Goal: Information Seeking & Learning: Learn about a topic

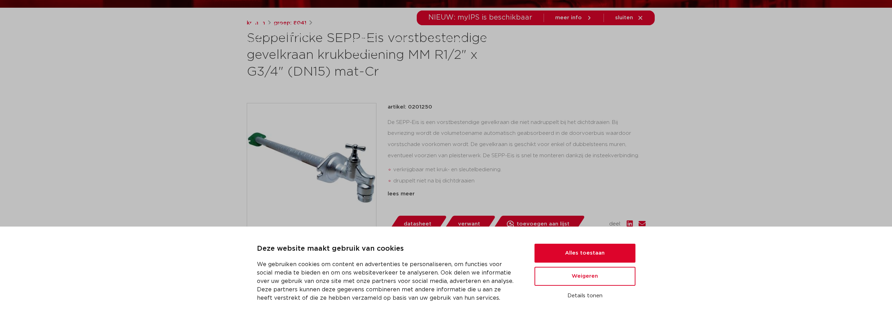
scroll to position [105, 0]
click at [590, 247] on button "Alles toestaan" at bounding box center [584, 253] width 101 height 19
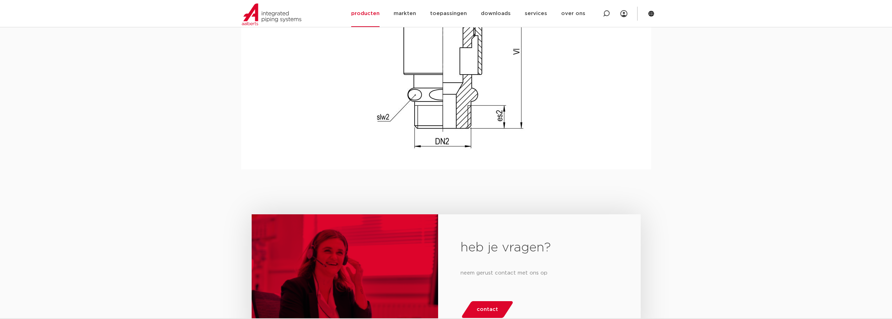
scroll to position [666, 0]
click at [365, 15] on link "producten" at bounding box center [365, 13] width 28 height 27
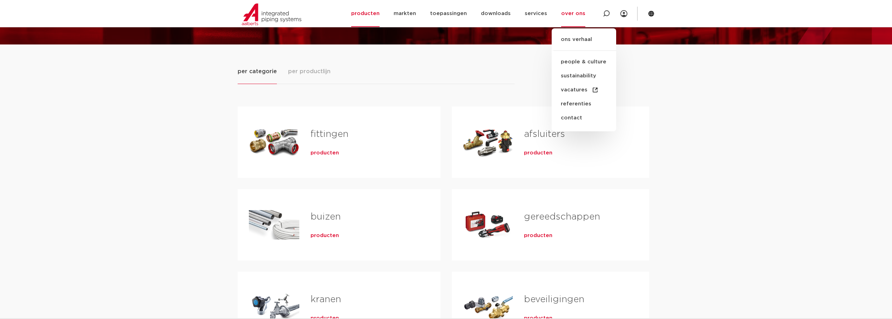
scroll to position [105, 0]
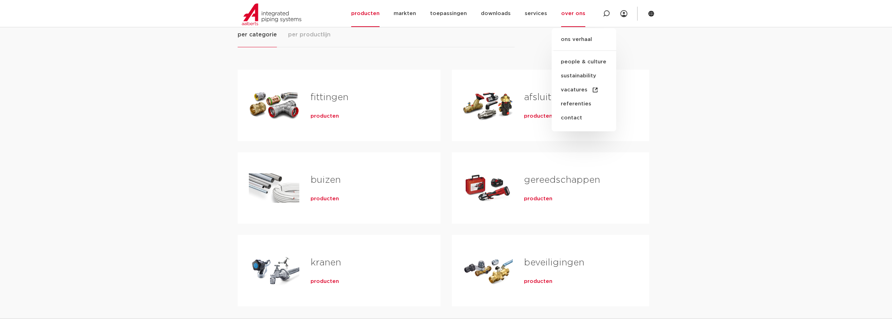
click at [749, 237] on div "per categorie per productlijn fittingen producten buizen producten" at bounding box center [446, 185] width 892 height 355
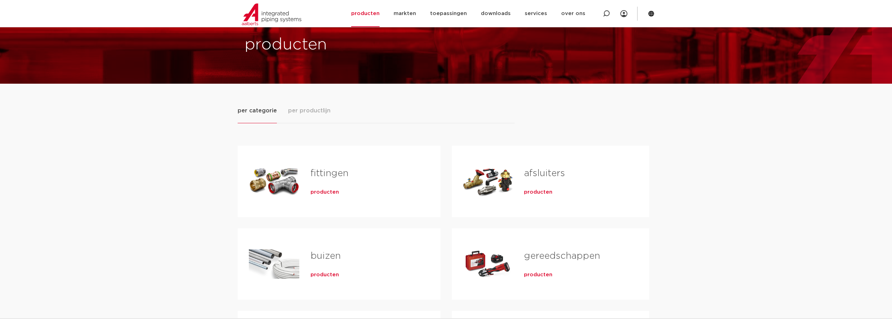
scroll to position [0, 0]
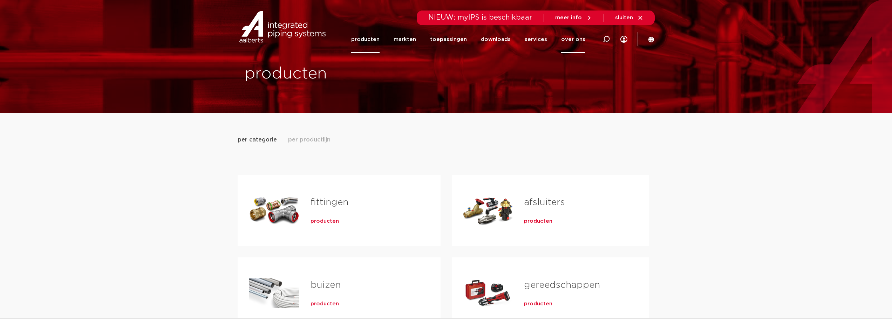
click at [576, 38] on link "over ons" at bounding box center [573, 39] width 24 height 27
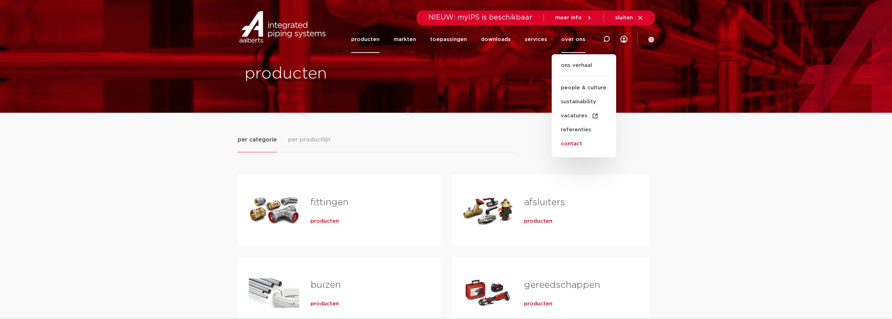
click at [579, 143] on link "contact" at bounding box center [583, 144] width 64 height 14
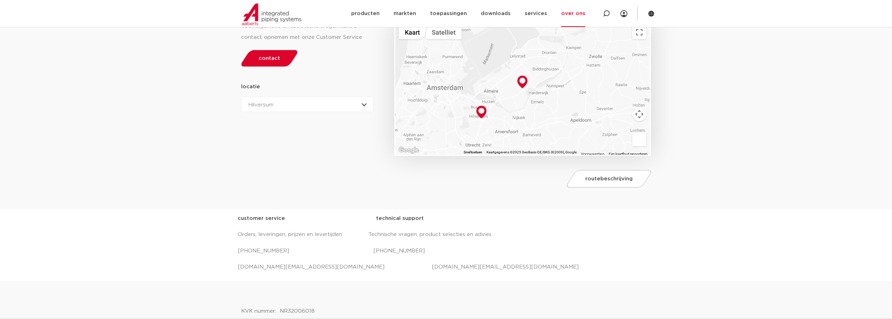
scroll to position [105, 0]
click at [341, 158] on link "035 688 4211" at bounding box center [307, 157] width 132 height 13
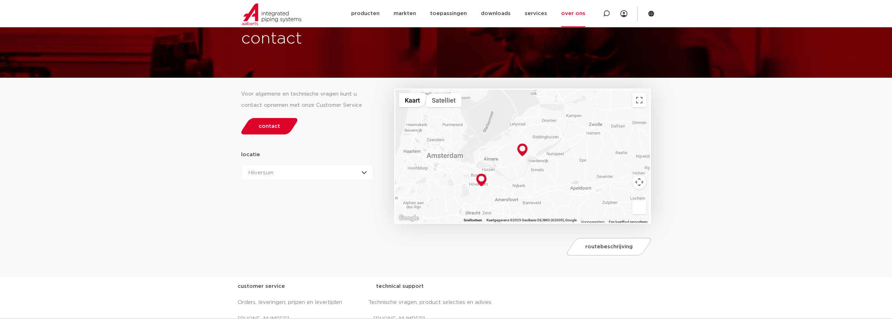
scroll to position [0, 0]
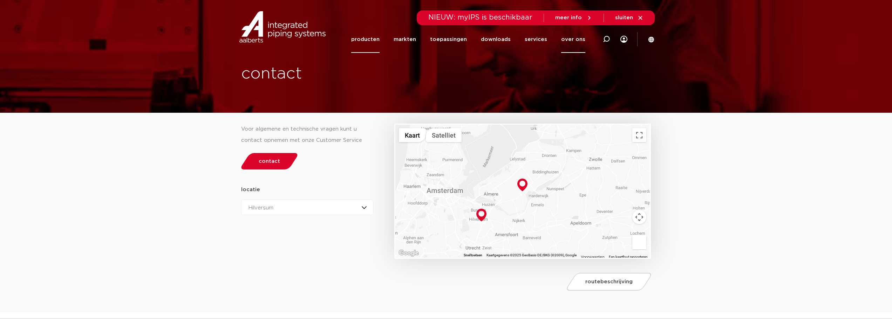
click at [371, 42] on link "producten" at bounding box center [365, 39] width 28 height 27
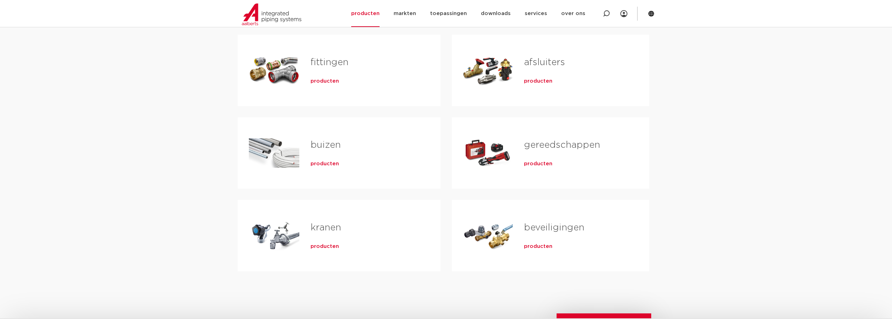
click at [332, 83] on span "producten" at bounding box center [324, 81] width 28 height 7
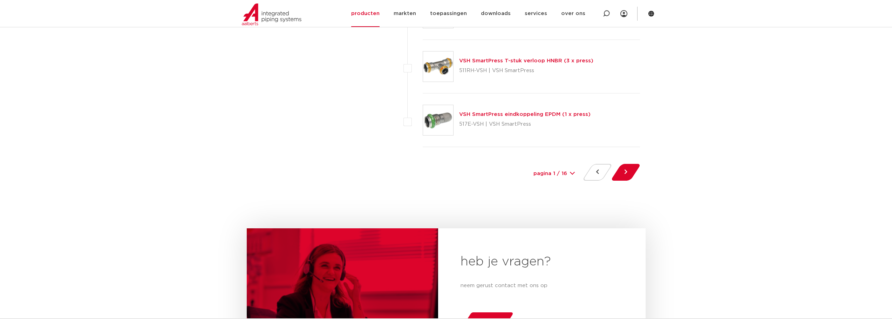
scroll to position [3223, 0]
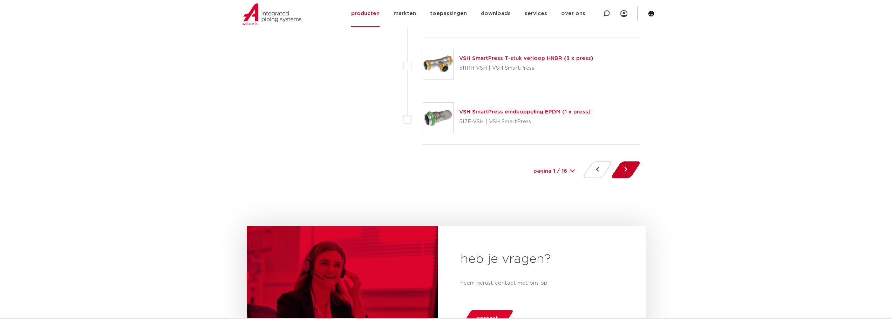
click at [618, 171] on button at bounding box center [626, 170] width 20 height 17
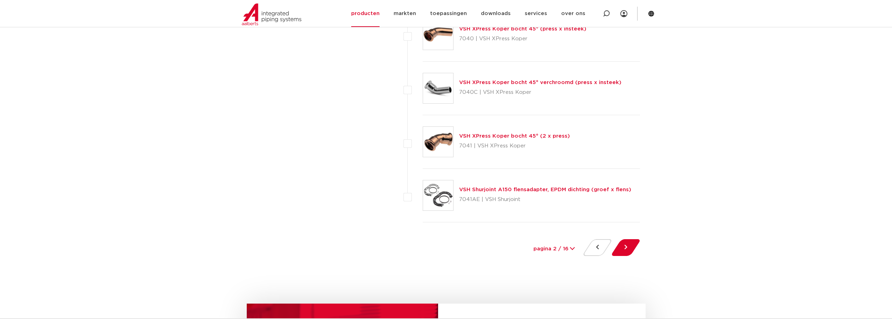
scroll to position [3188, 0]
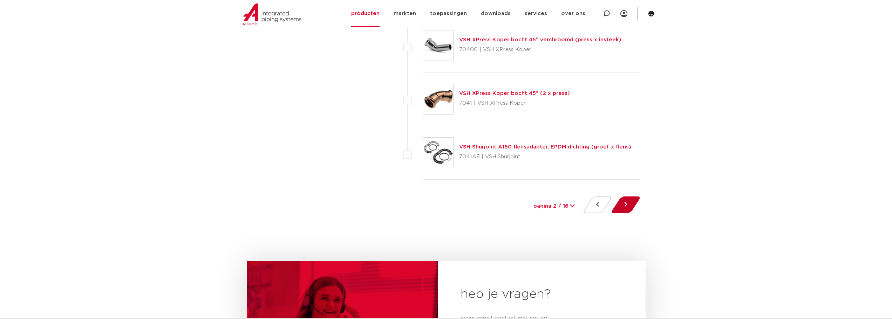
click at [622, 204] on button at bounding box center [626, 205] width 20 height 17
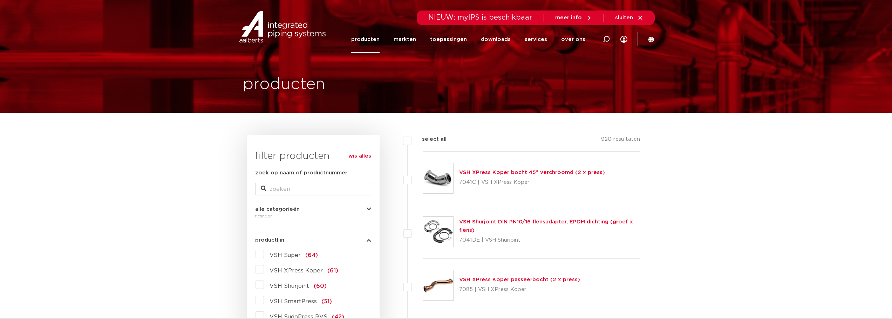
click at [368, 40] on link "producten" at bounding box center [365, 39] width 28 height 27
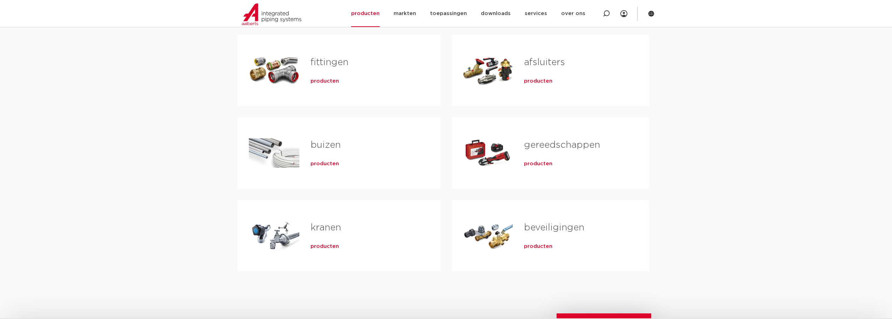
click at [529, 246] on span "producten" at bounding box center [538, 246] width 28 height 7
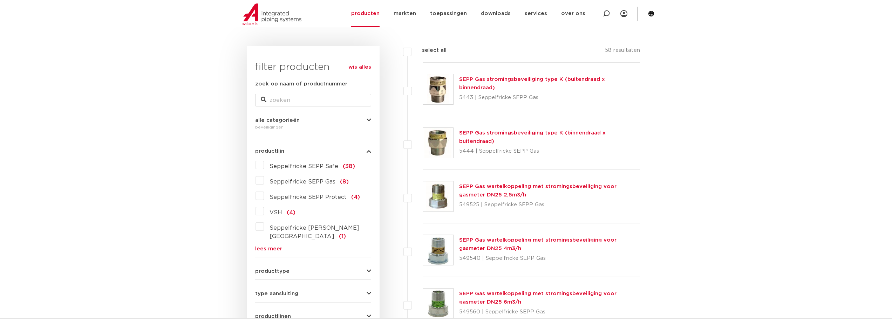
scroll to position [105, 0]
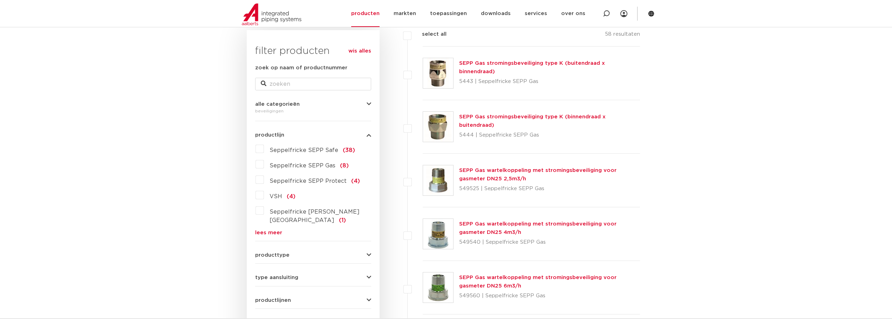
click at [264, 183] on label "Seppelfricke SEPP Protect (4)" at bounding box center [312, 179] width 96 height 11
click at [0, 0] on input "Seppelfricke SEPP Protect (4)" at bounding box center [0, 0] width 0 height 0
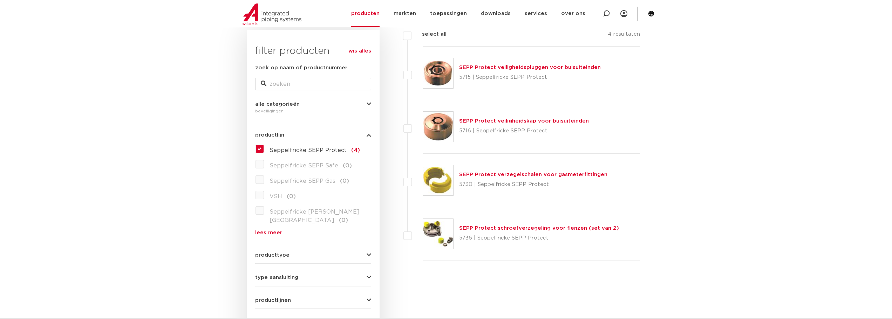
click at [264, 150] on label "Seppelfricke SEPP Protect (4)" at bounding box center [312, 148] width 96 height 11
click at [0, 0] on input "Seppelfricke SEPP Protect (4)" at bounding box center [0, 0] width 0 height 0
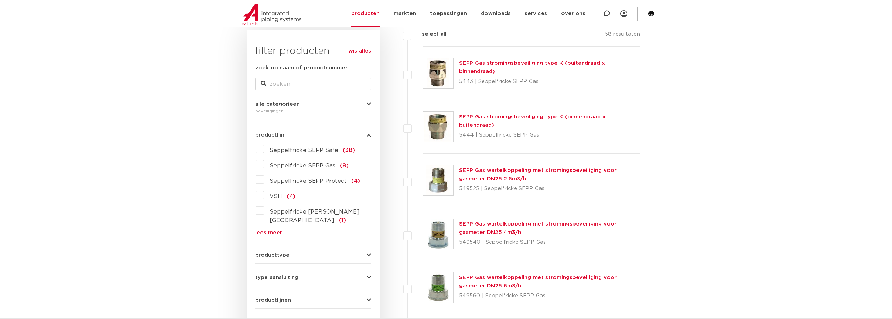
click at [264, 166] on label "Seppelfricke SEPP Gas (8)" at bounding box center [306, 164] width 85 height 11
click at [0, 0] on input "Seppelfricke SEPP Gas (8)" at bounding box center [0, 0] width 0 height 0
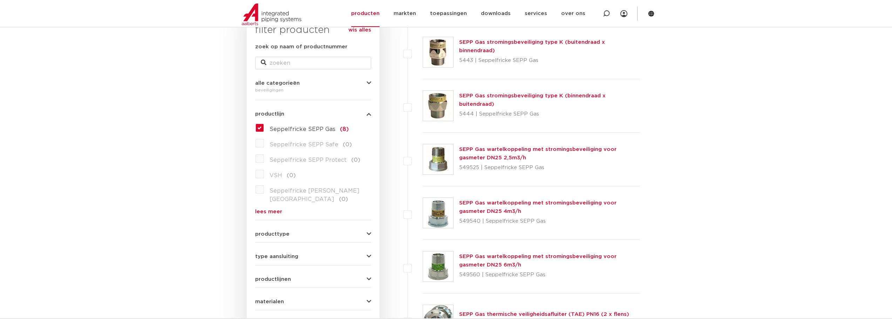
scroll to position [105, 0]
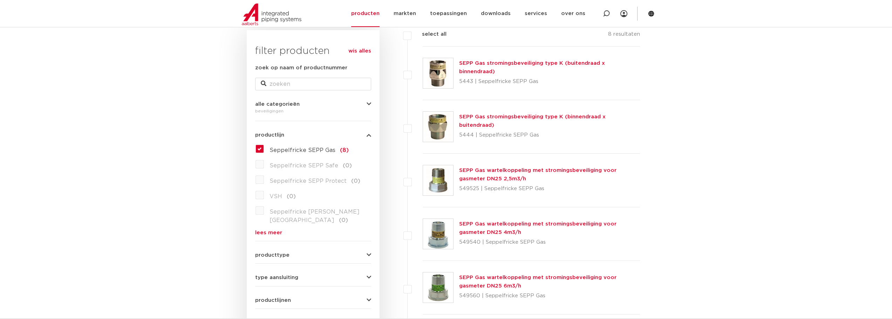
click at [264, 150] on label "Seppelfricke SEPP Gas (8)" at bounding box center [306, 148] width 85 height 11
click at [0, 0] on input "Seppelfricke SEPP Gas (8)" at bounding box center [0, 0] width 0 height 0
click at [264, 180] on label "Seppelfricke SEPP Protect (4)" at bounding box center [312, 179] width 96 height 11
click at [0, 0] on input "Seppelfricke SEPP Protect (4)" at bounding box center [0, 0] width 0 height 0
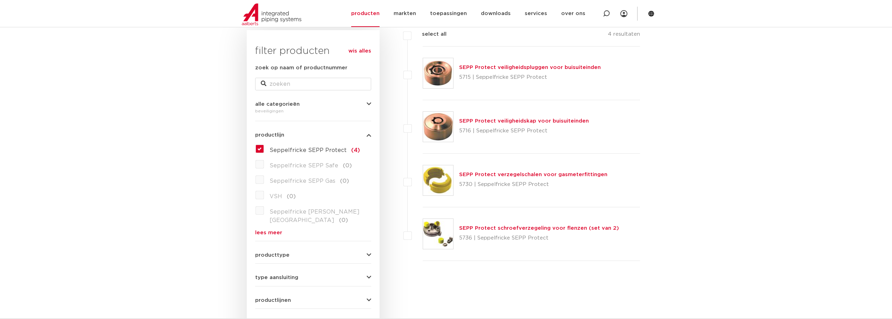
scroll to position [105, 0]
click at [264, 149] on label "Seppelfricke SEPP Protect (4)" at bounding box center [312, 148] width 96 height 11
click at [0, 0] on input "Seppelfricke SEPP Protect (4)" at bounding box center [0, 0] width 0 height 0
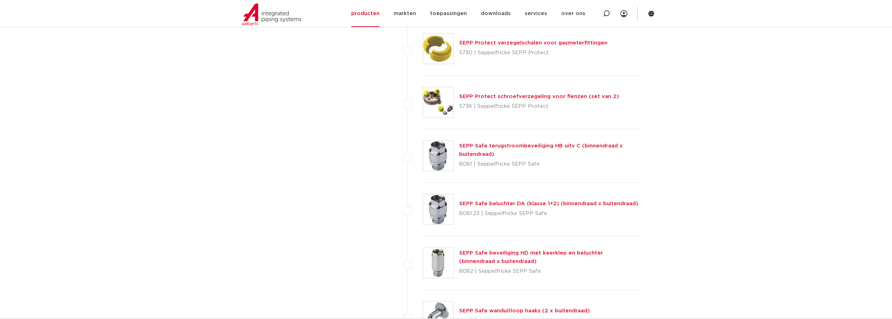
scroll to position [701, 0]
